Goal: Task Accomplishment & Management: Complete application form

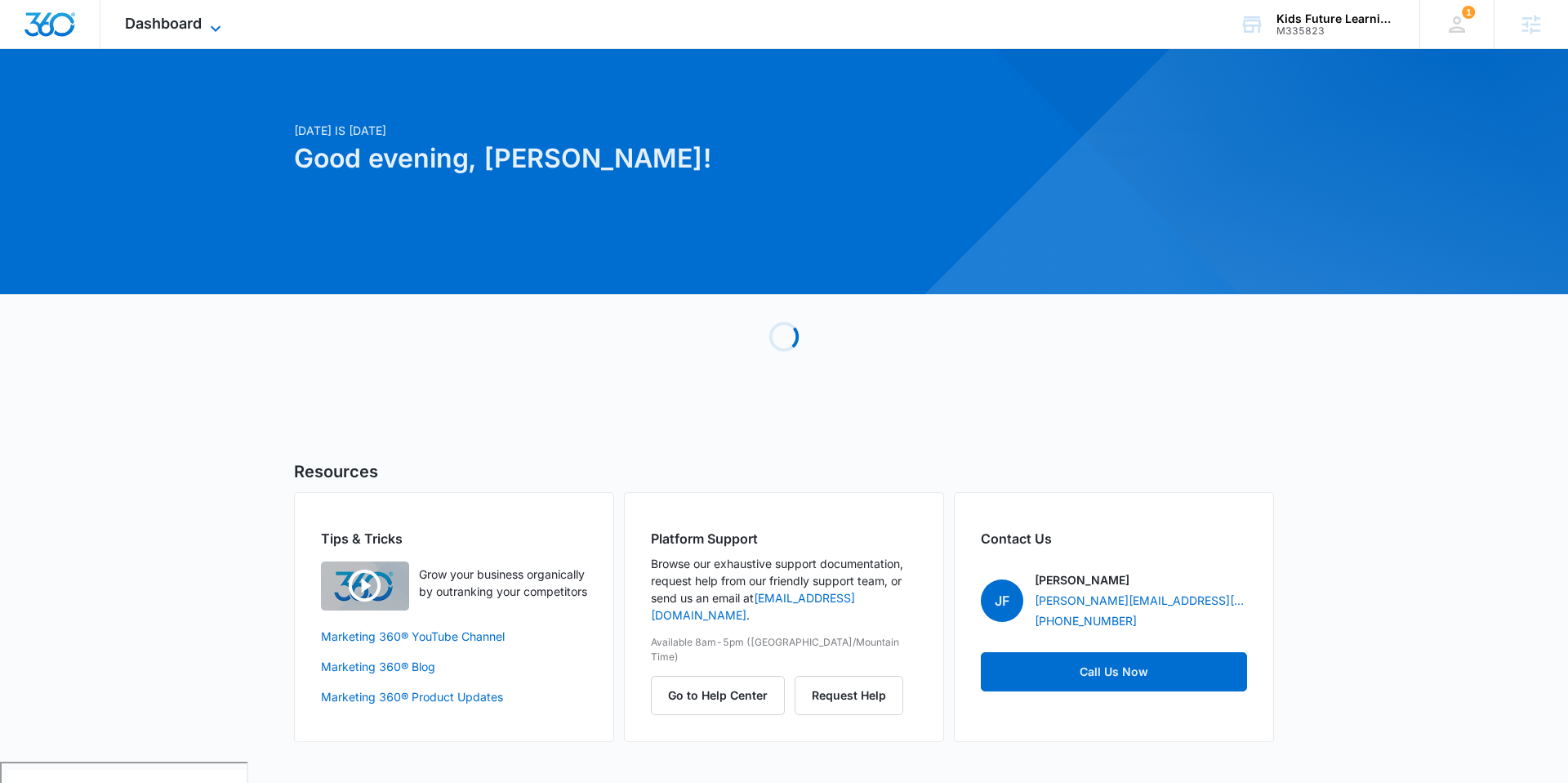
click at [170, 19] on span "Dashboard" at bounding box center [164, 23] width 77 height 17
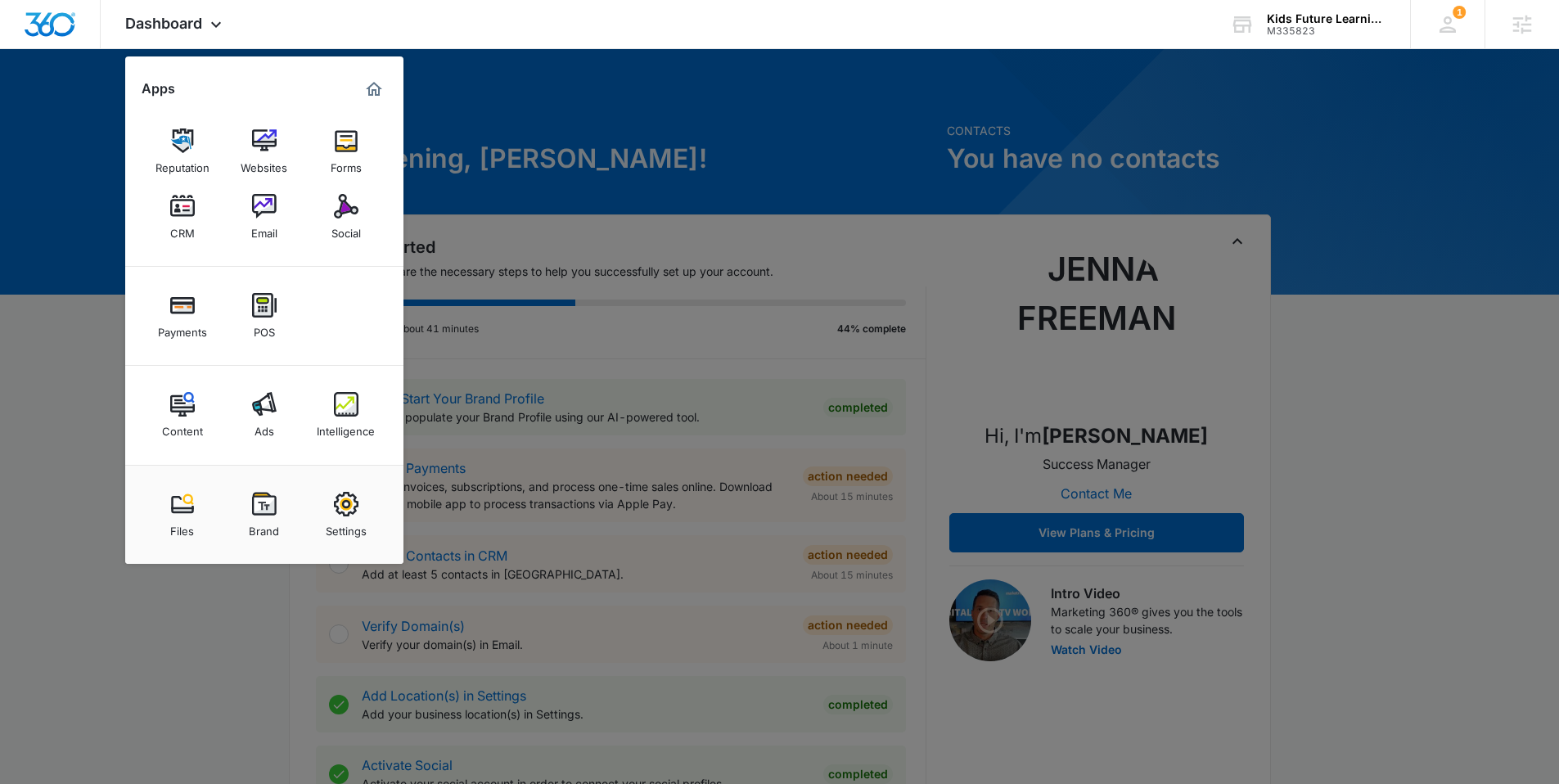
click at [275, 518] on div "Brand" at bounding box center [264, 527] width 30 height 21
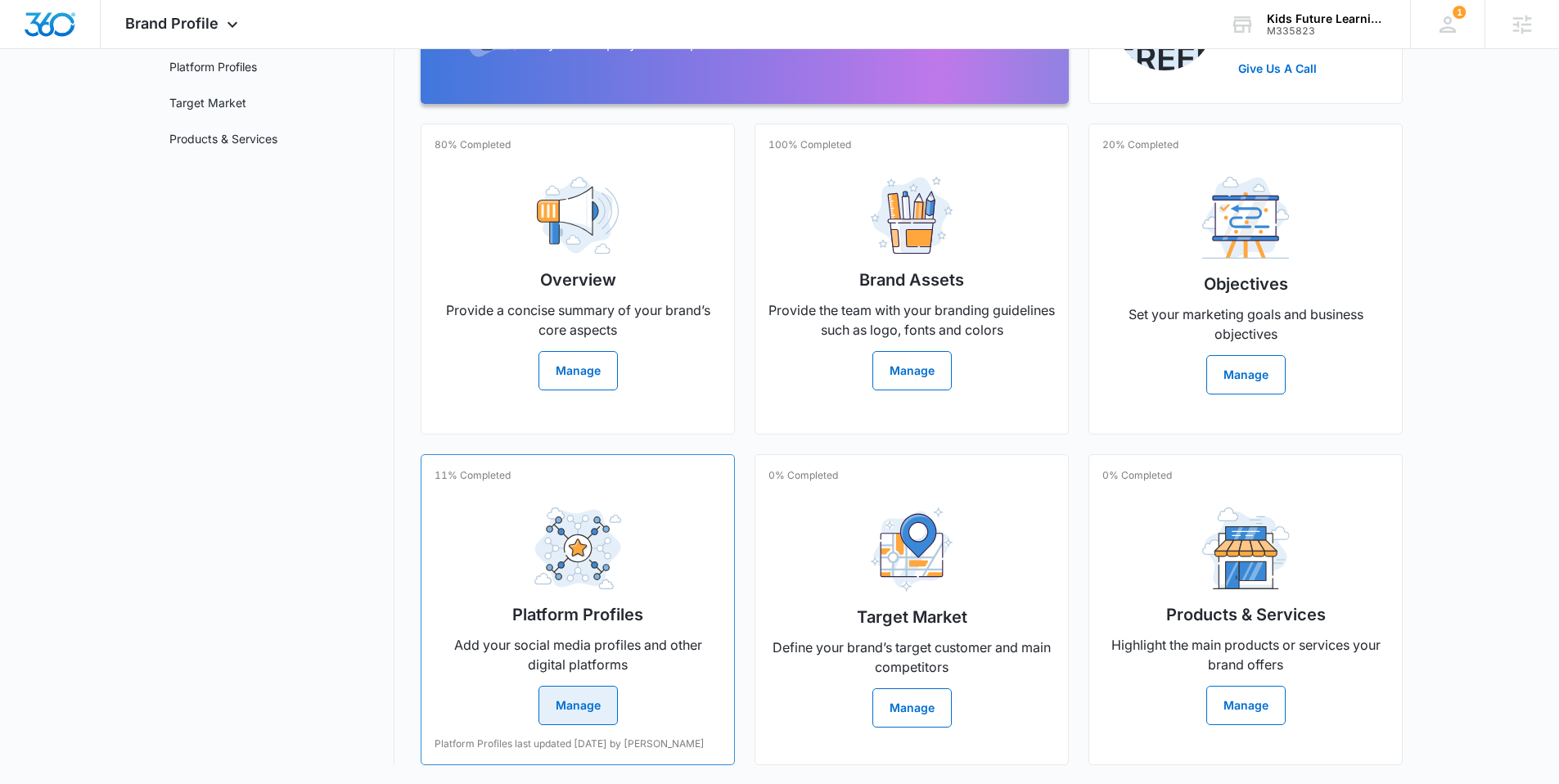
scroll to position [235, 0]
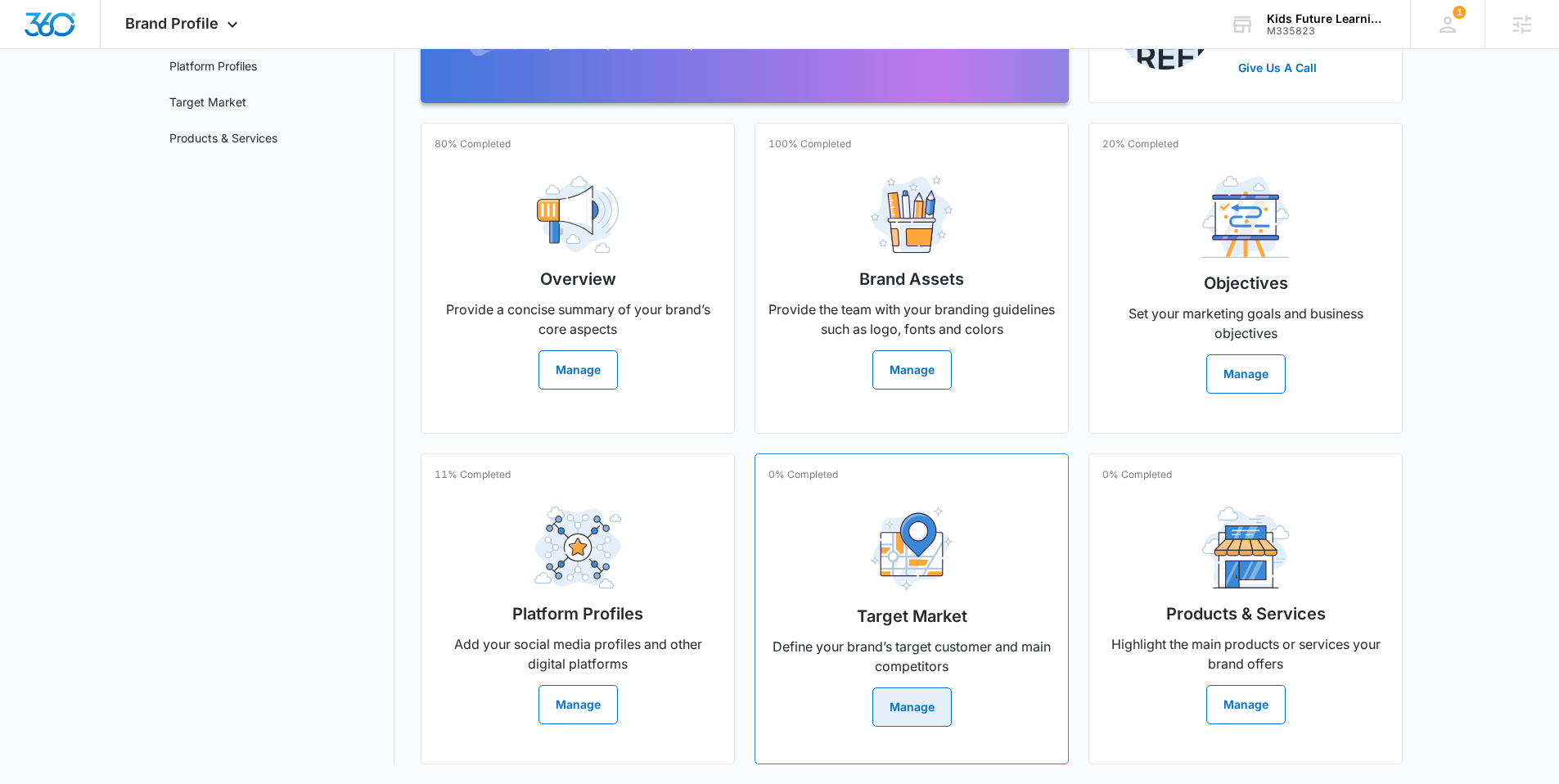
click at [917, 694] on button "Manage" at bounding box center [911, 706] width 80 height 39
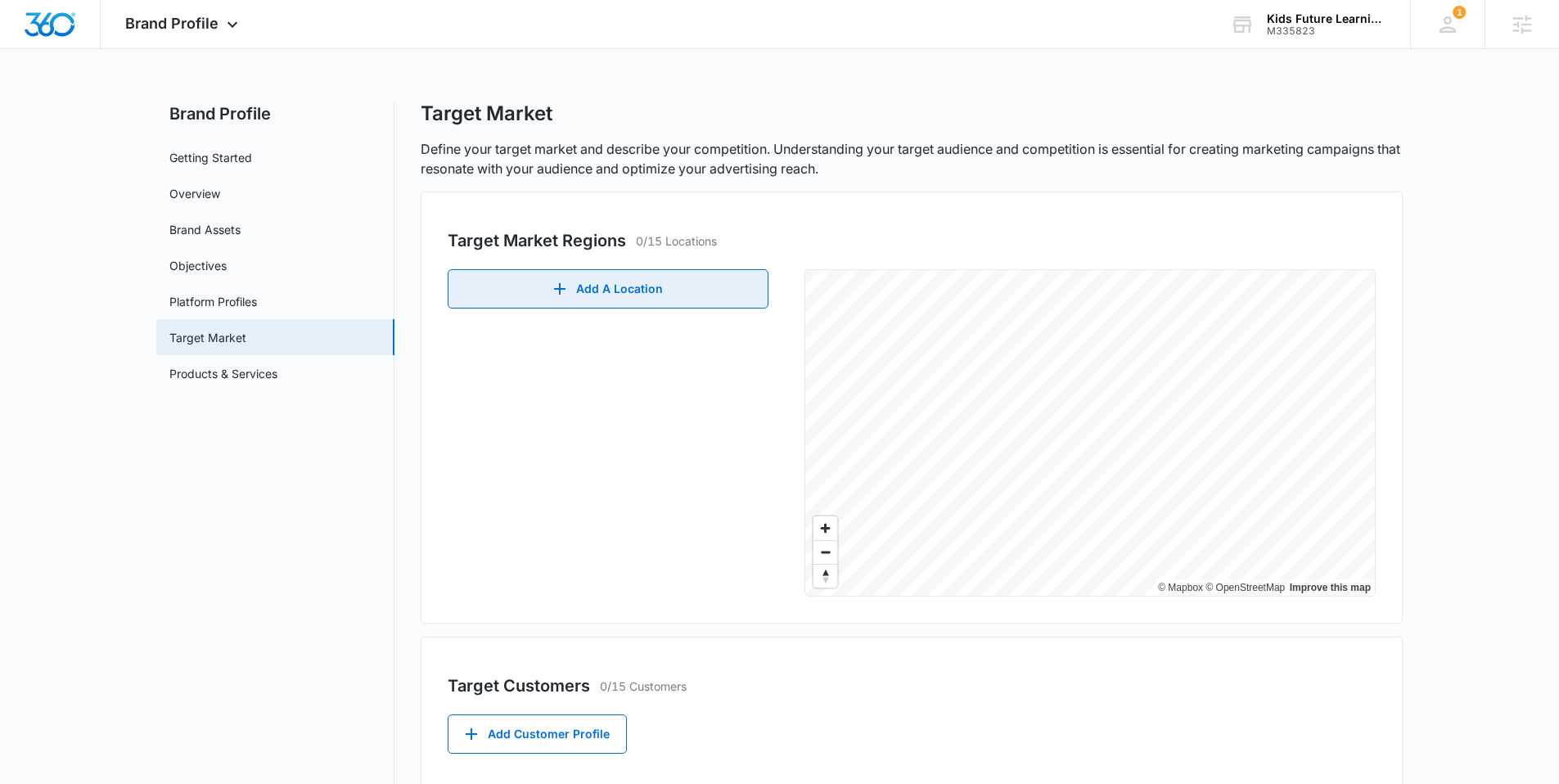
click at [618, 295] on button "Add A Location" at bounding box center [608, 289] width 321 height 39
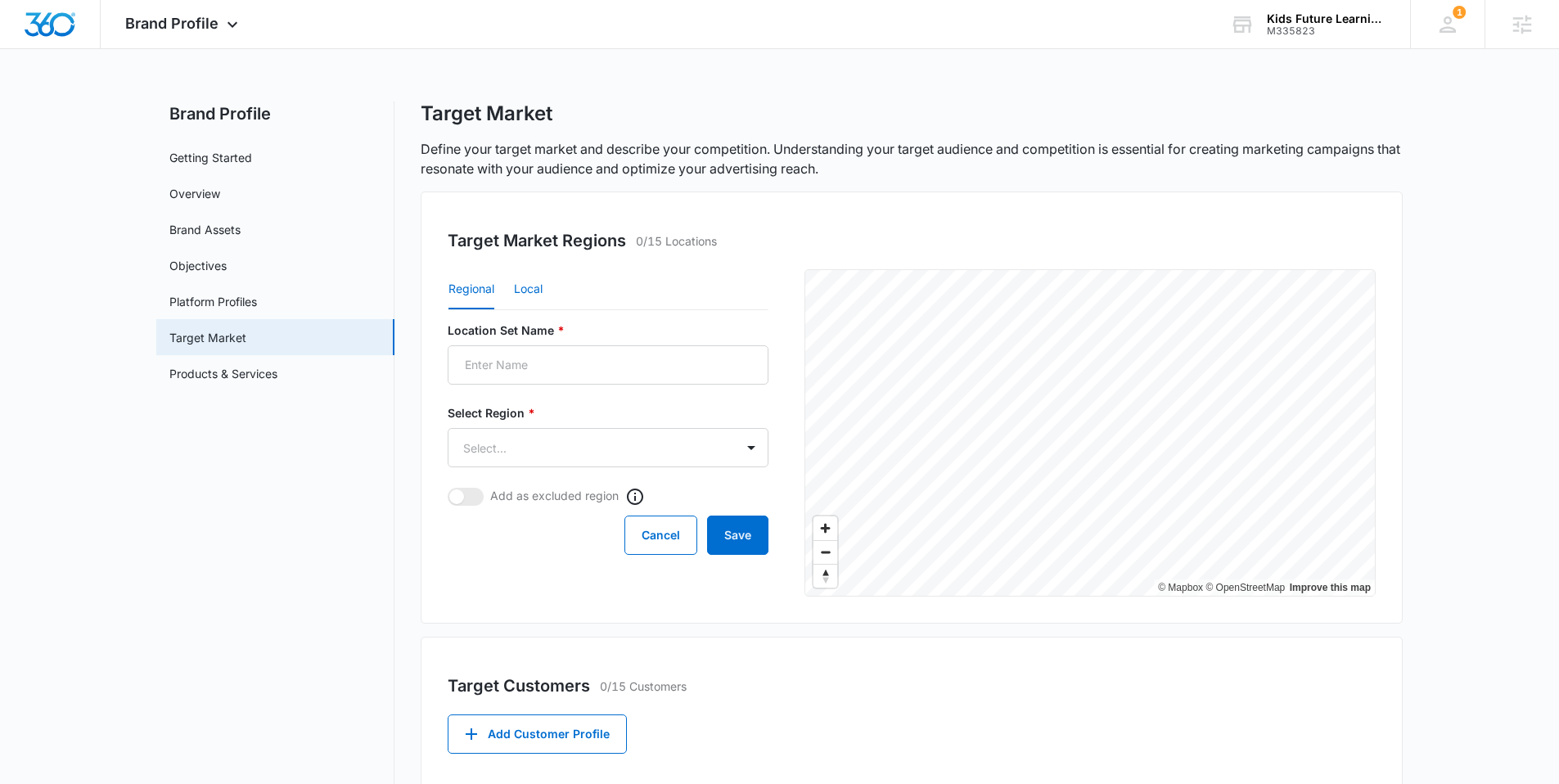
click at [540, 286] on button "Local" at bounding box center [528, 289] width 28 height 39
click at [531, 365] on input "Location Set Name *" at bounding box center [608, 365] width 321 height 39
type input "Qualston"
click at [571, 423] on div "Postal Code or City, State *" at bounding box center [536, 435] width 177 height 63
click at [567, 441] on input "Postal Code or City, State *" at bounding box center [536, 447] width 177 height 39
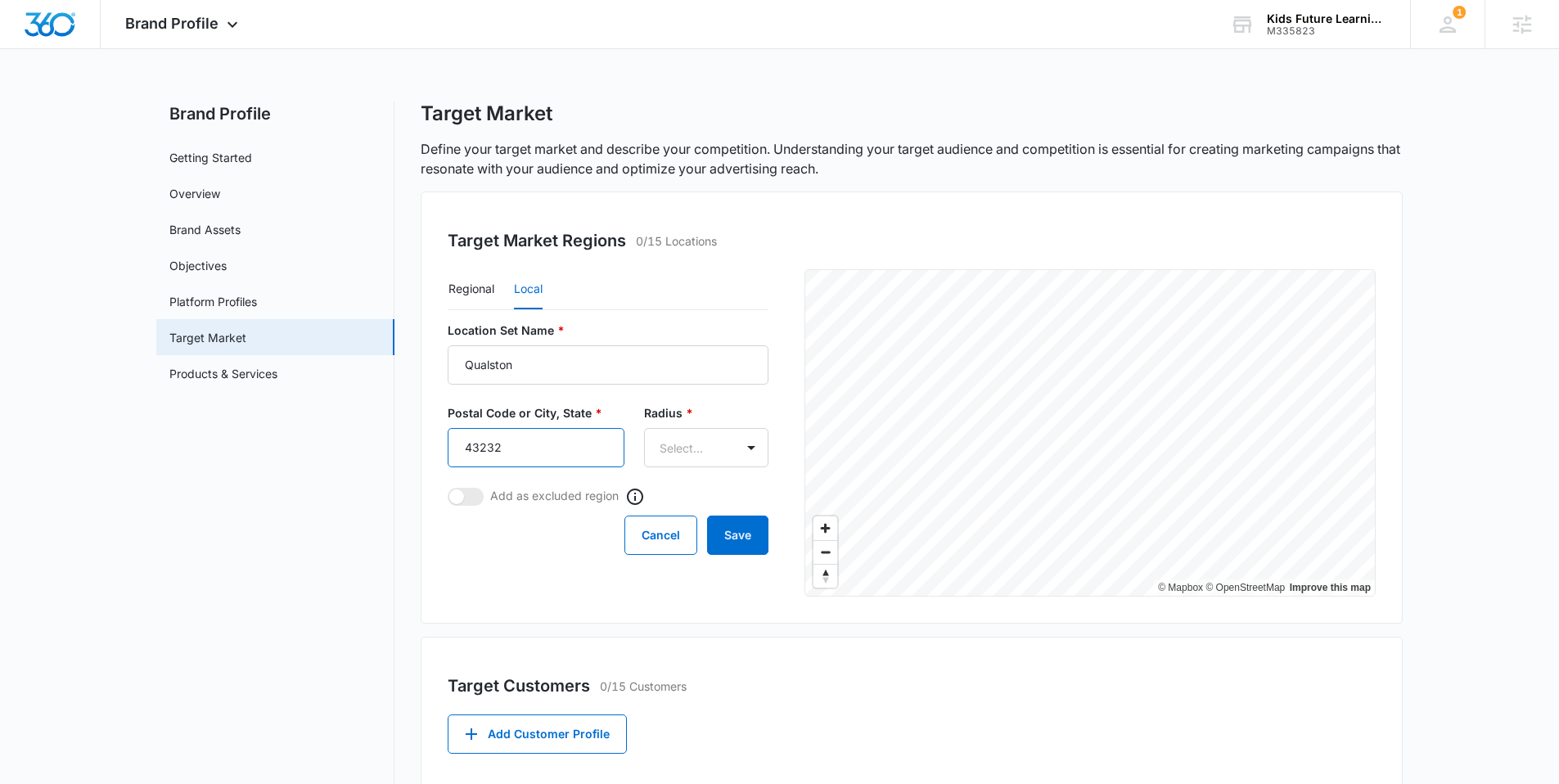
type input "43232"
click at [703, 465] on body "Brand Profile Apps Reputation Websites Forms CRM Email Social Payments POS Cont…" at bounding box center [780, 630] width 1559 height 1261
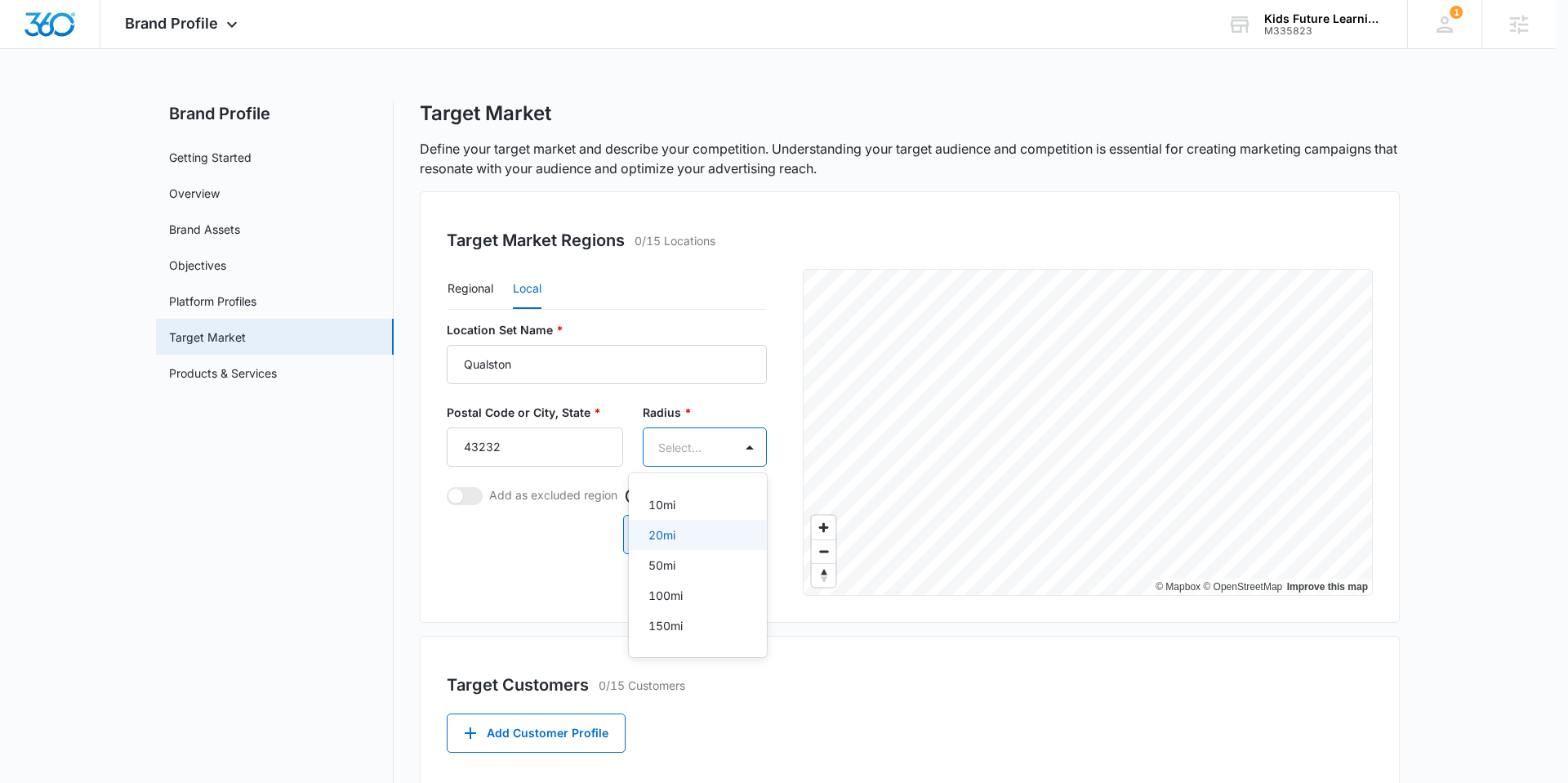
click at [665, 540] on p "20mi" at bounding box center [661, 534] width 27 height 17
click at [740, 537] on button "Save" at bounding box center [736, 536] width 61 height 39
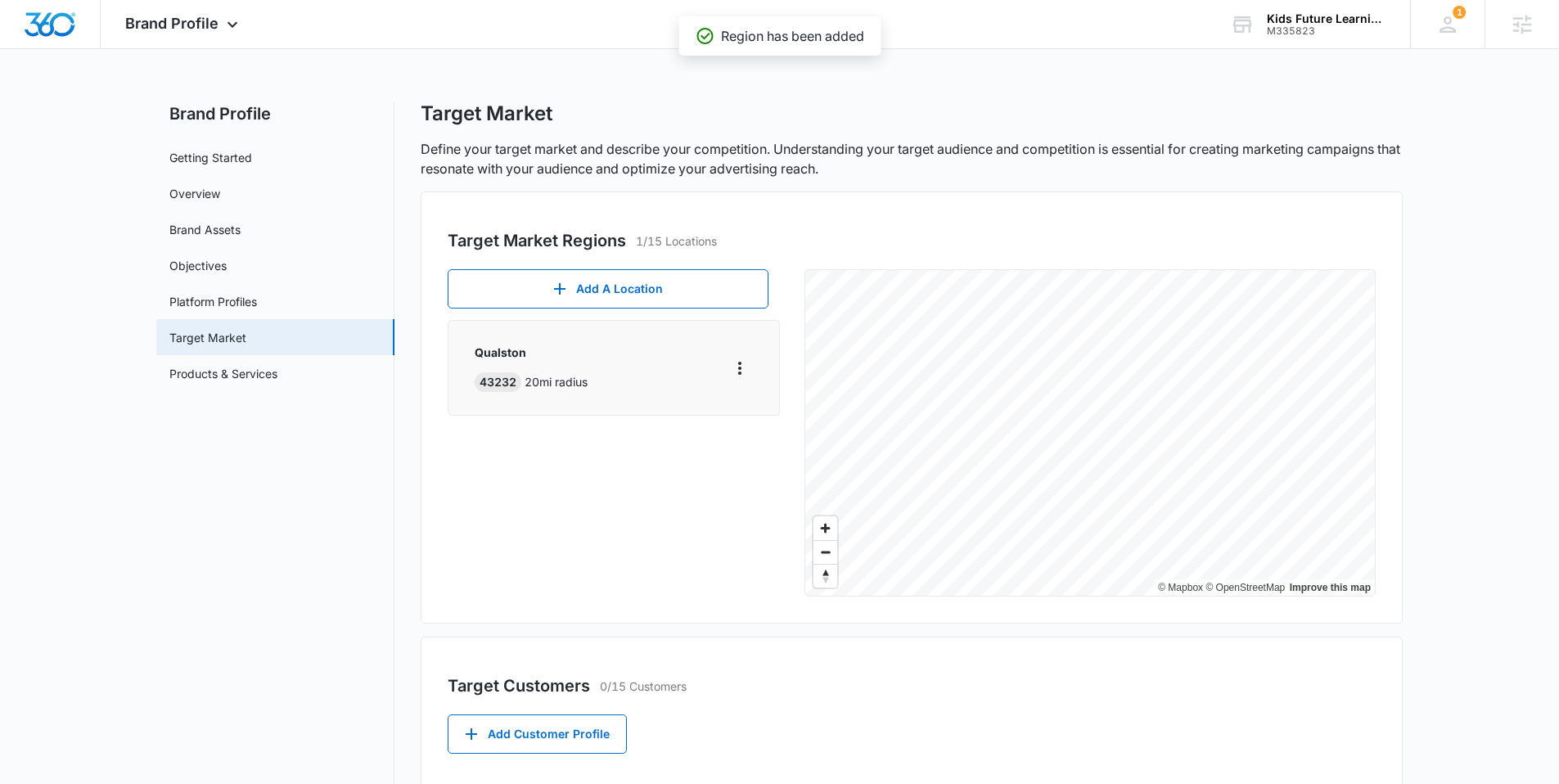
click at [605, 359] on div "Qualston 43232 20 mi radius" at bounding box center [614, 367] width 278 height 49
click at [683, 318] on div "Add A Location [GEOGRAPHIC_DATA] 43232 20 mi radius © Mapbox © OpenStreetMap Im…" at bounding box center [911, 432] width 928 height 327
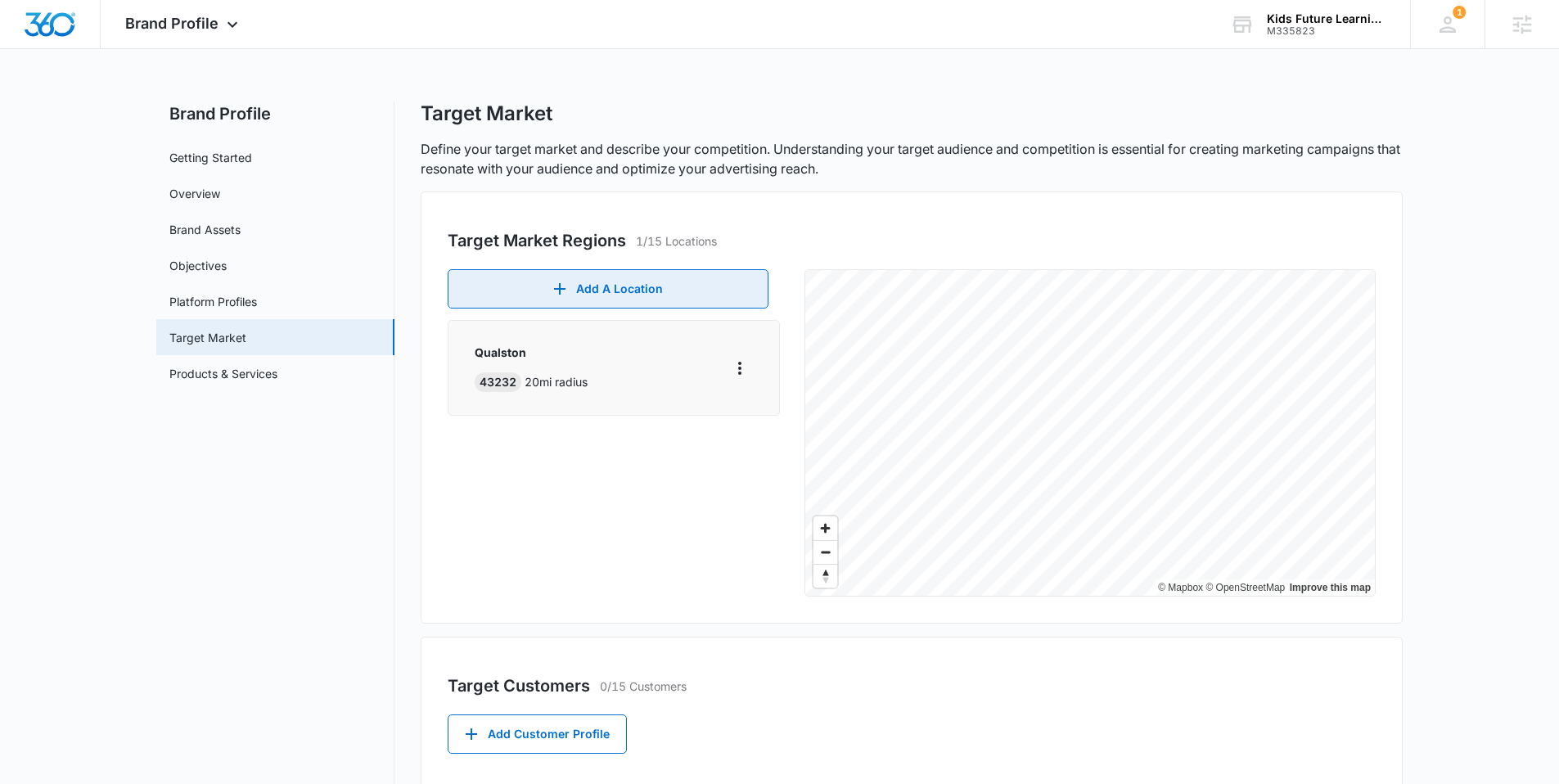
click at [633, 291] on button "Add A Location" at bounding box center [608, 289] width 321 height 39
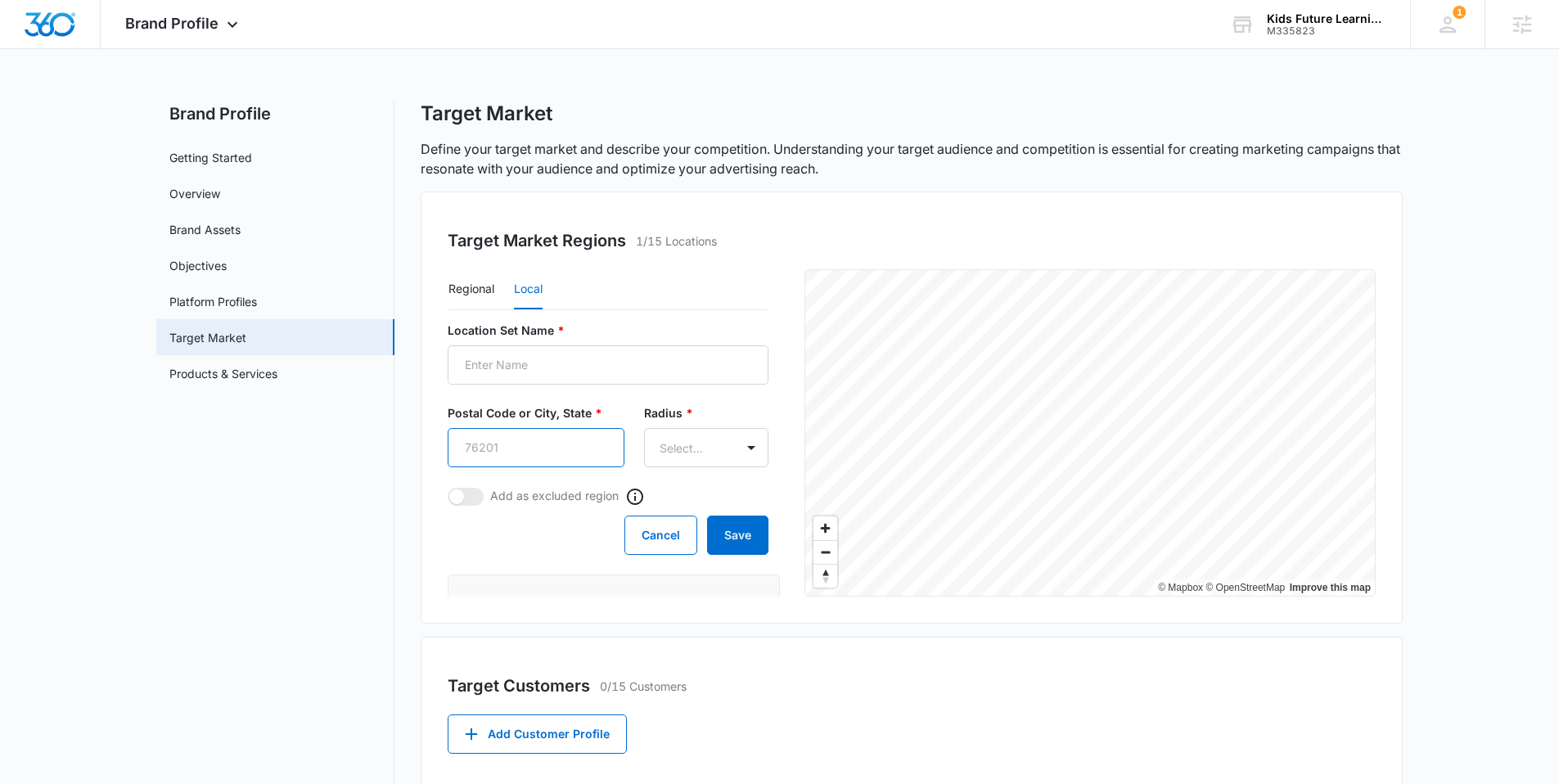
click at [530, 438] on input "Postal Code or City, State *" at bounding box center [536, 447] width 177 height 39
type input "u"
click at [503, 452] on input "qualston, [GEOGRAPHIC_DATA]" at bounding box center [536, 447] width 177 height 39
type input "[STREET_ADDRESS]"
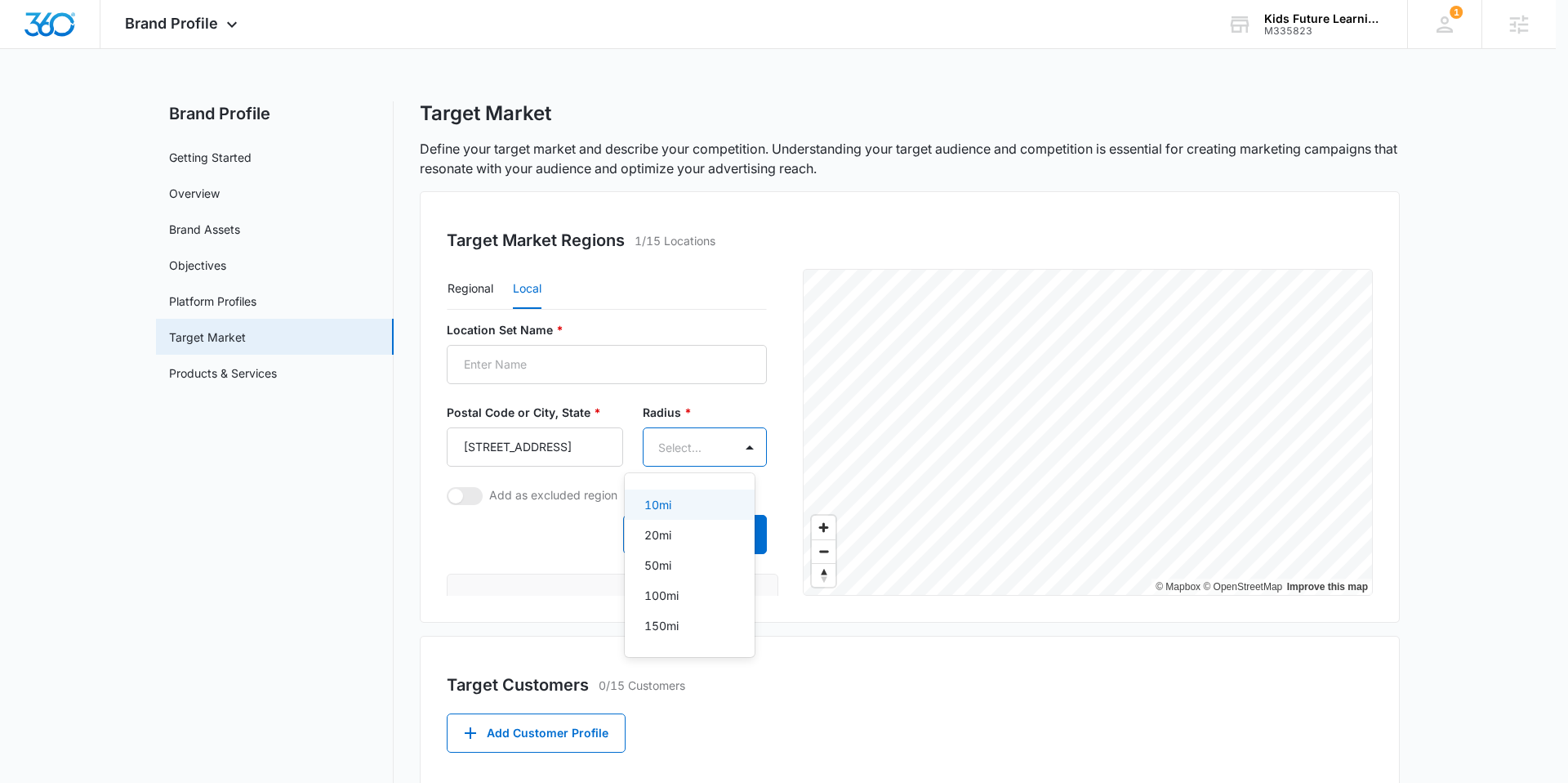
click at [678, 450] on body "Brand Profile Apps Reputation Websites Forms CRM Email Social Payments POS Cont…" at bounding box center [784, 392] width 1568 height 783
click at [673, 502] on div "10mi" at bounding box center [688, 504] width 88 height 17
click at [739, 537] on button "Save" at bounding box center [736, 536] width 61 height 39
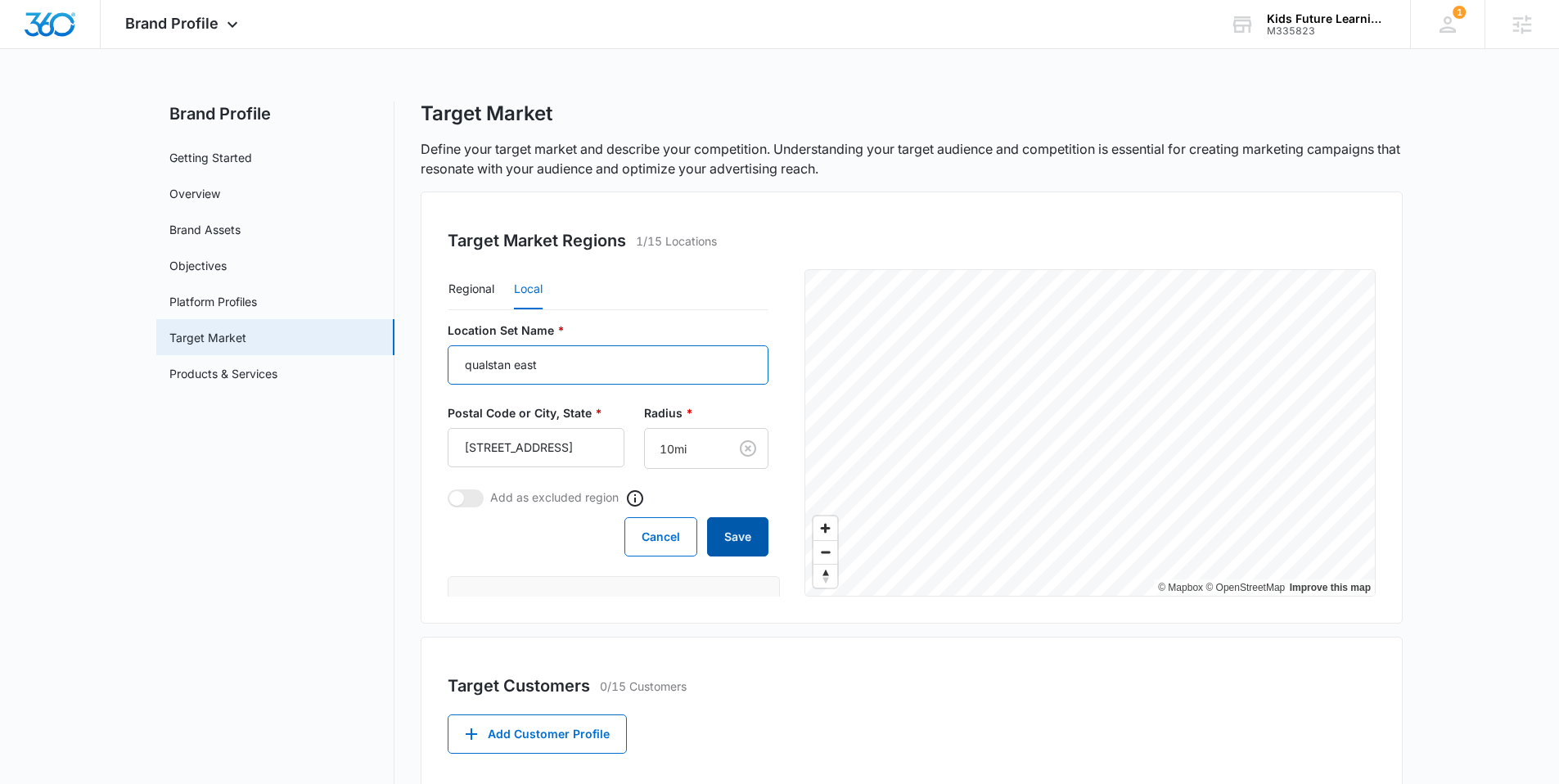
type input "qualstan east"
click at [749, 544] on button "Save" at bounding box center [737, 537] width 61 height 39
